Goal: Transaction & Acquisition: Purchase product/service

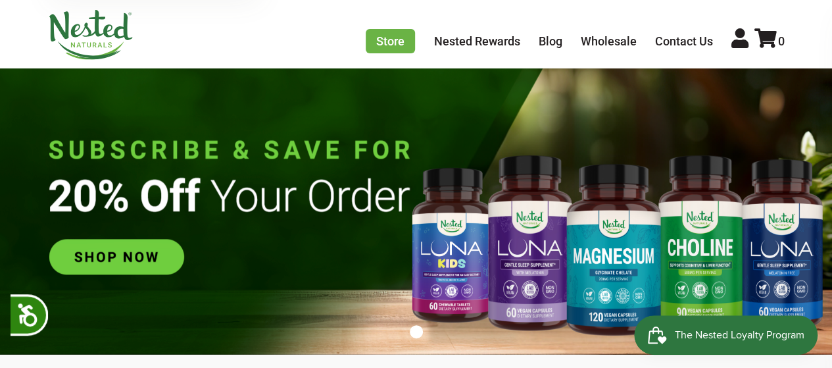
scroll to position [0, 1848]
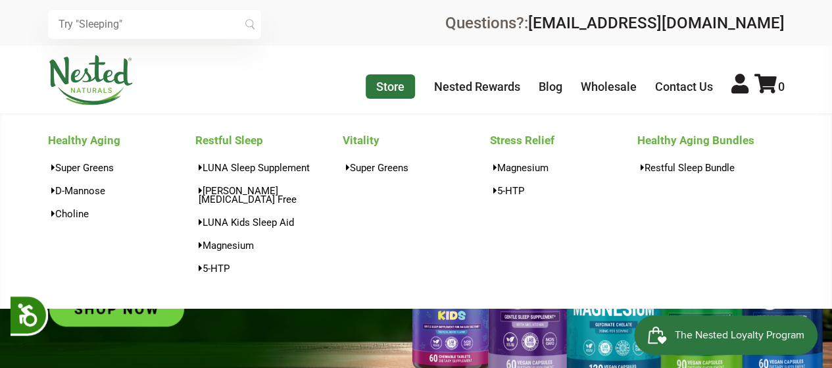
click at [375, 85] on link "Store" at bounding box center [390, 86] width 49 height 24
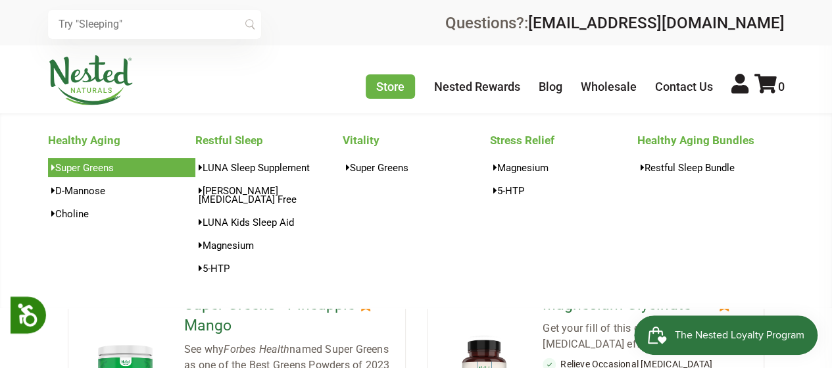
click at [87, 170] on link "Super Greens" at bounding box center [121, 167] width 147 height 19
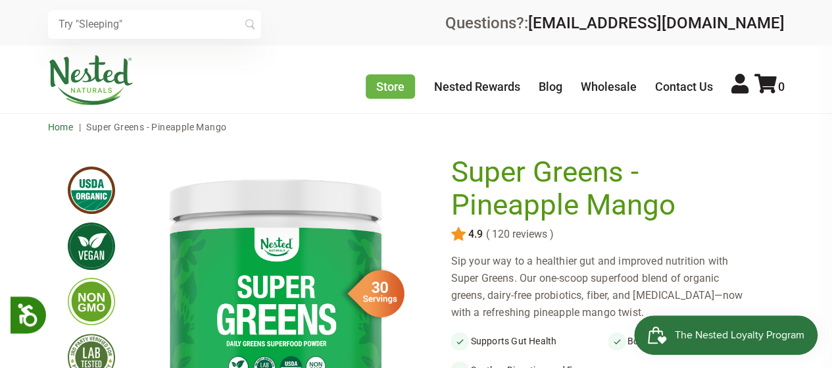
click at [50, 127] on link "Home" at bounding box center [61, 127] width 26 height 11
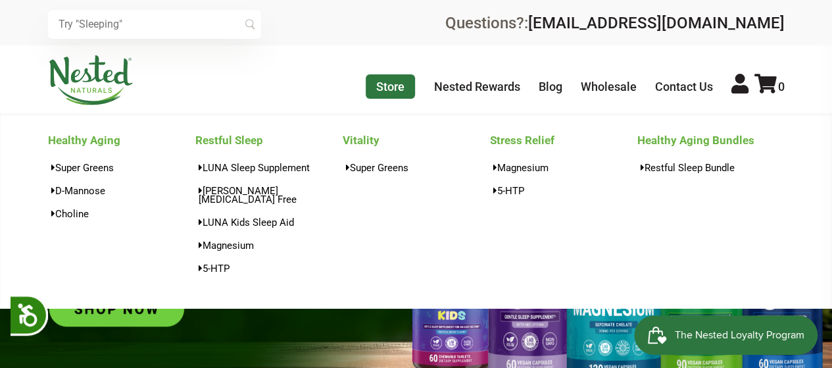
click at [385, 85] on link "Store" at bounding box center [390, 86] width 49 height 24
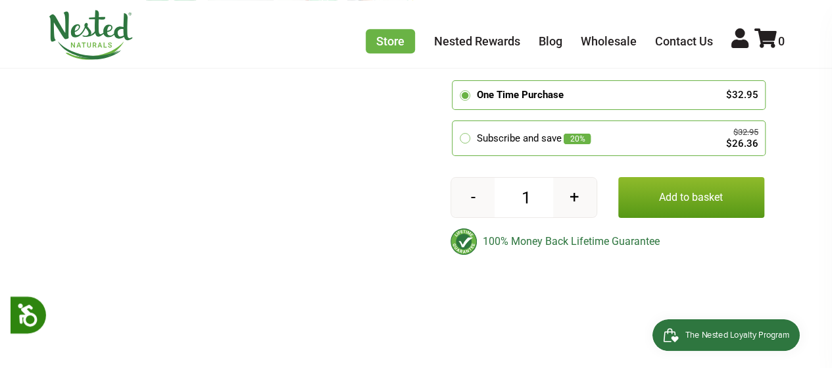
scroll to position [428, 0]
